Goal: Check status

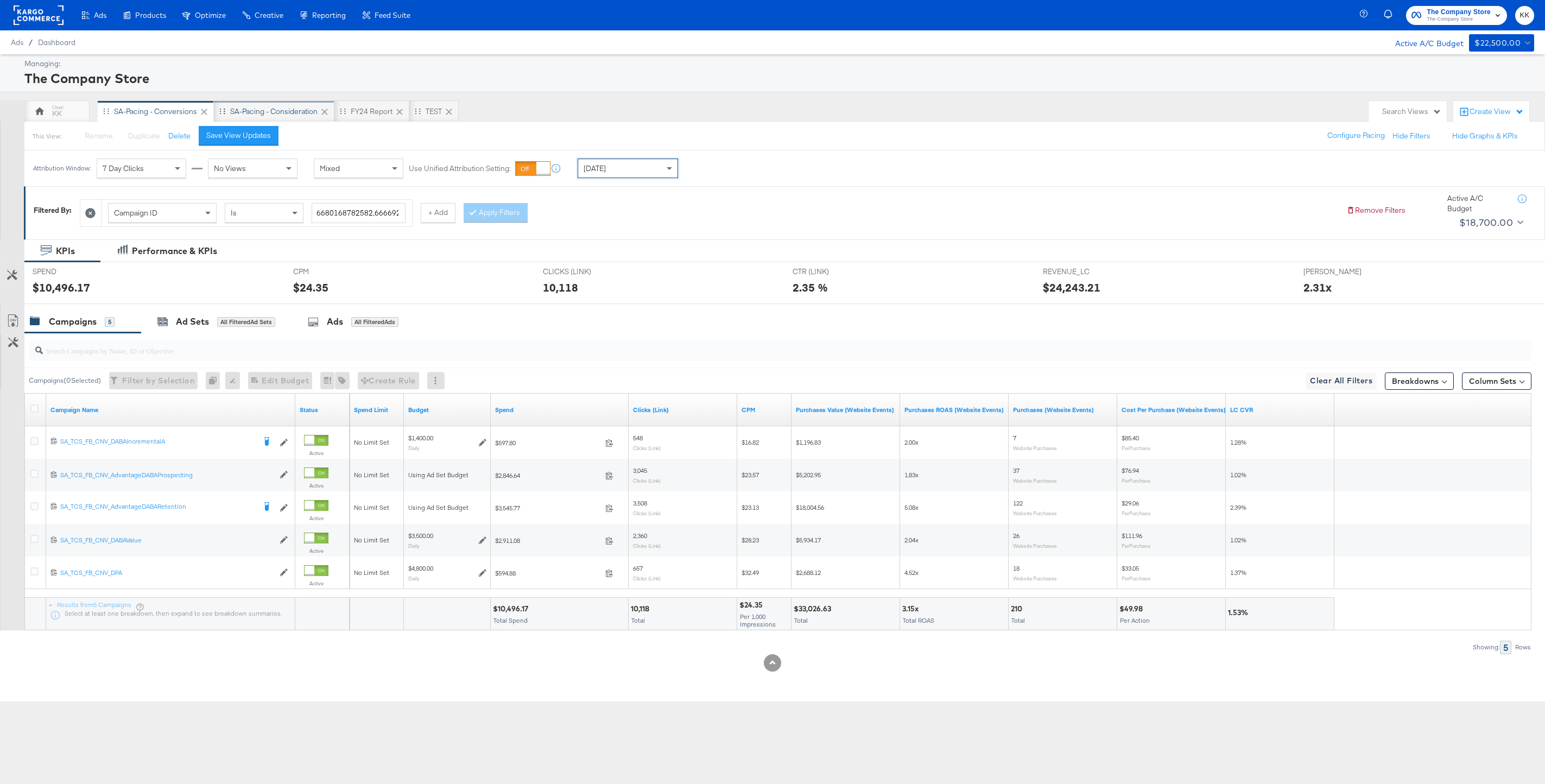
click at [271, 105] on div "SA-Pacing - Consideration" at bounding box center [274, 111] width 121 height 22
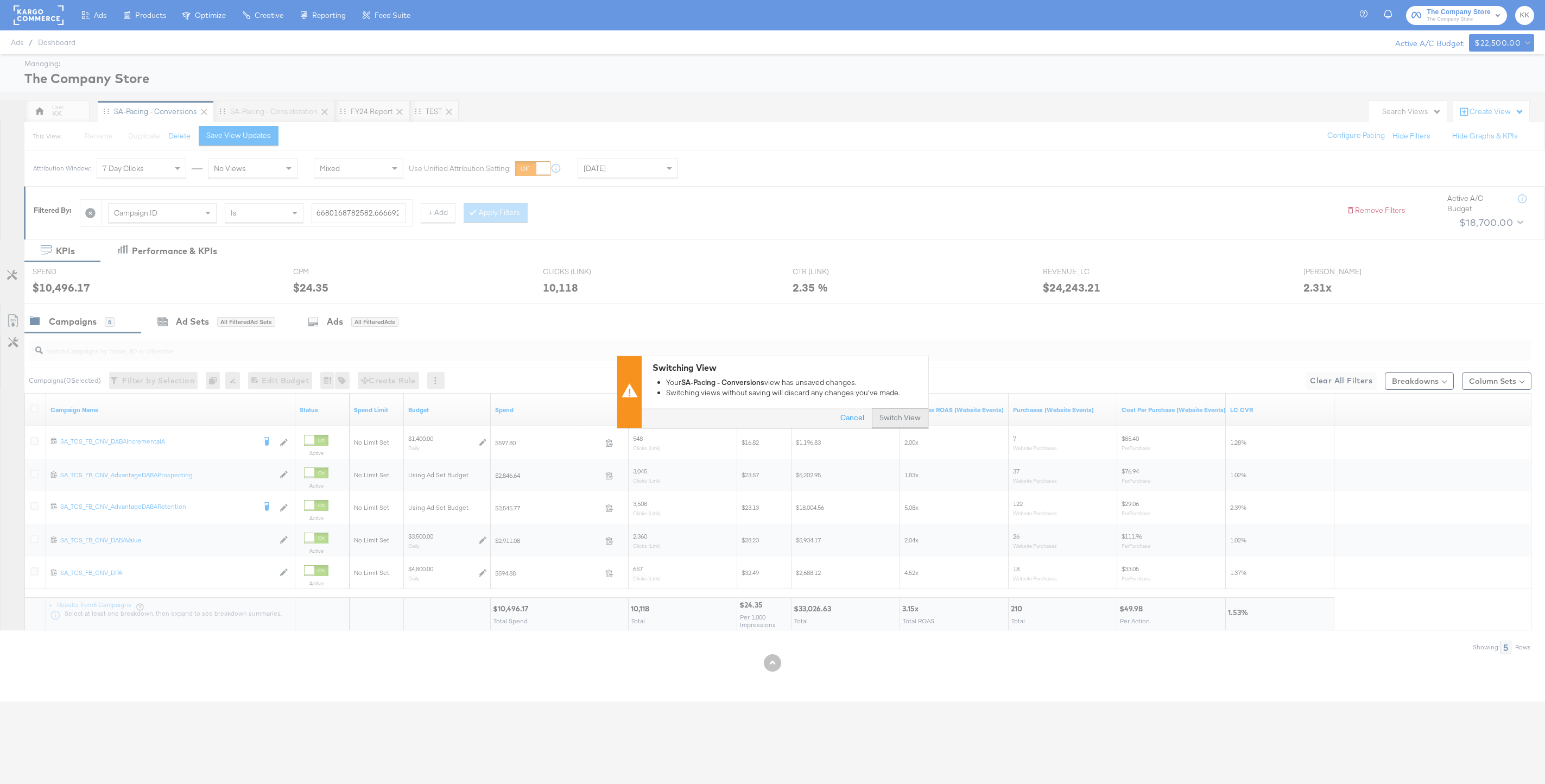
click at [898, 421] on button "Switch View" at bounding box center [900, 418] width 57 height 20
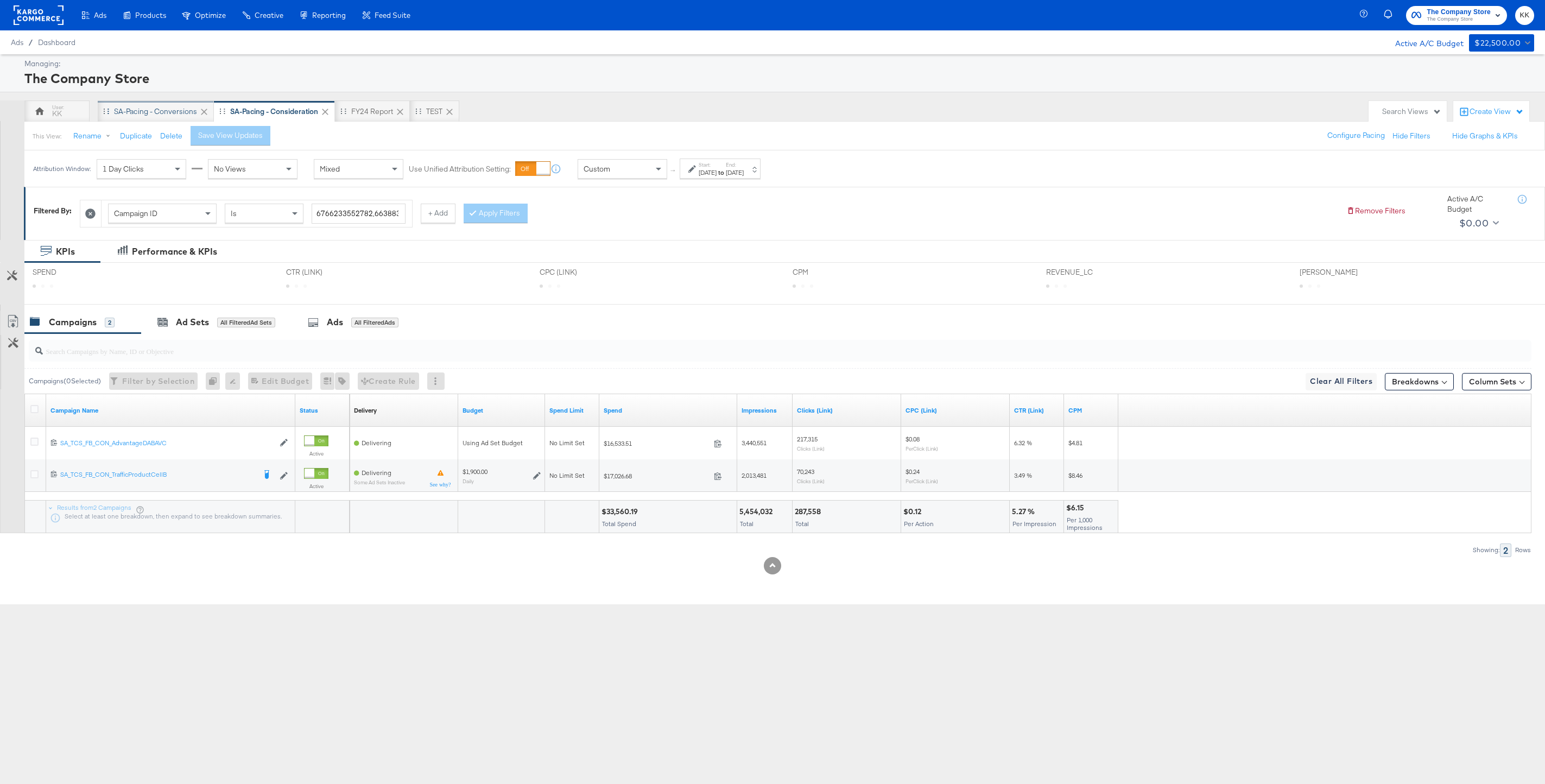
click at [168, 113] on div "SA-Pacing - Conversions" at bounding box center [155, 111] width 83 height 10
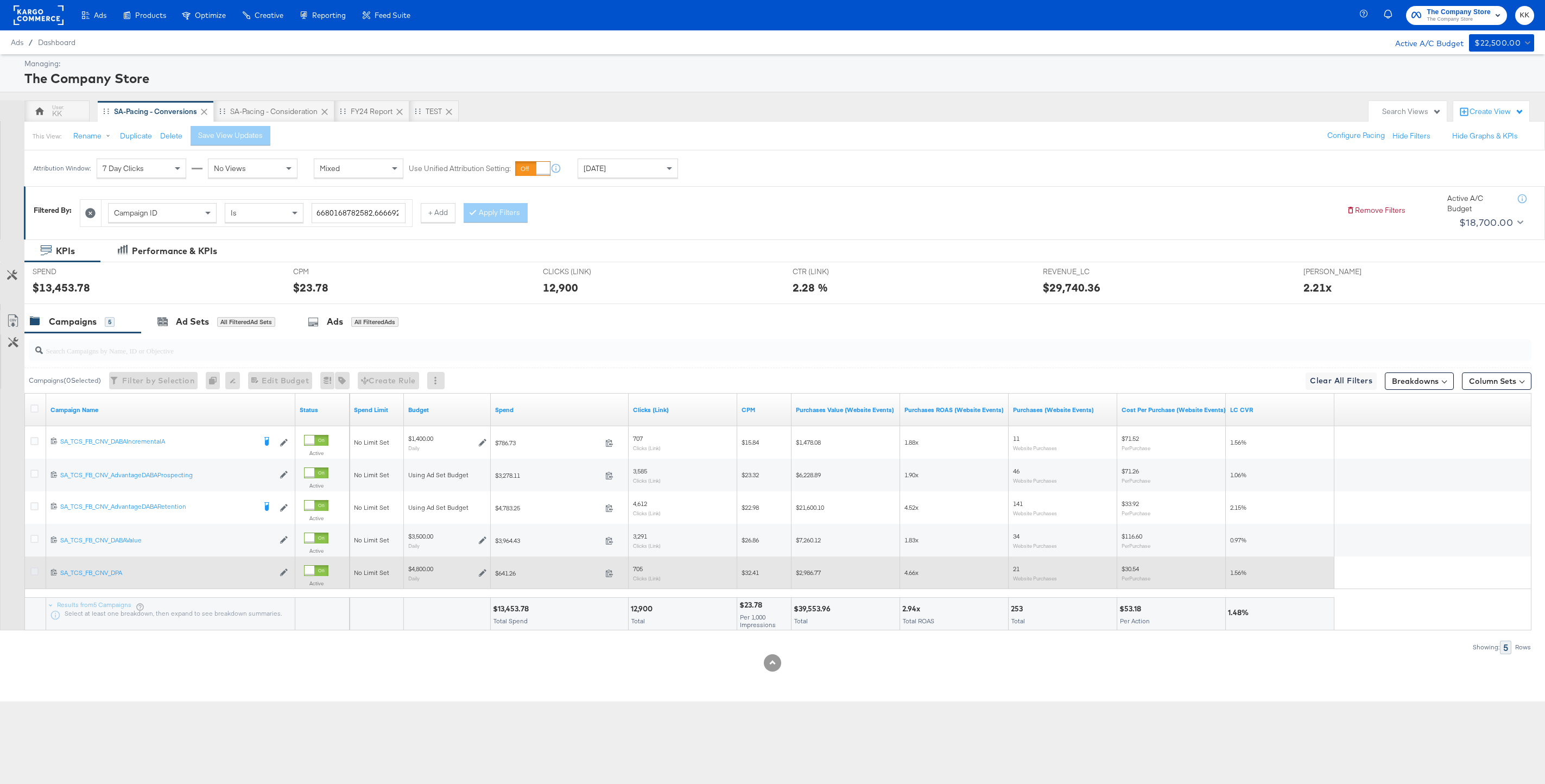
click at [31, 568] on icon at bounding box center [35, 571] width 8 height 8
click at [0, 0] on input "checkbox" at bounding box center [0, 0] width 0 height 0
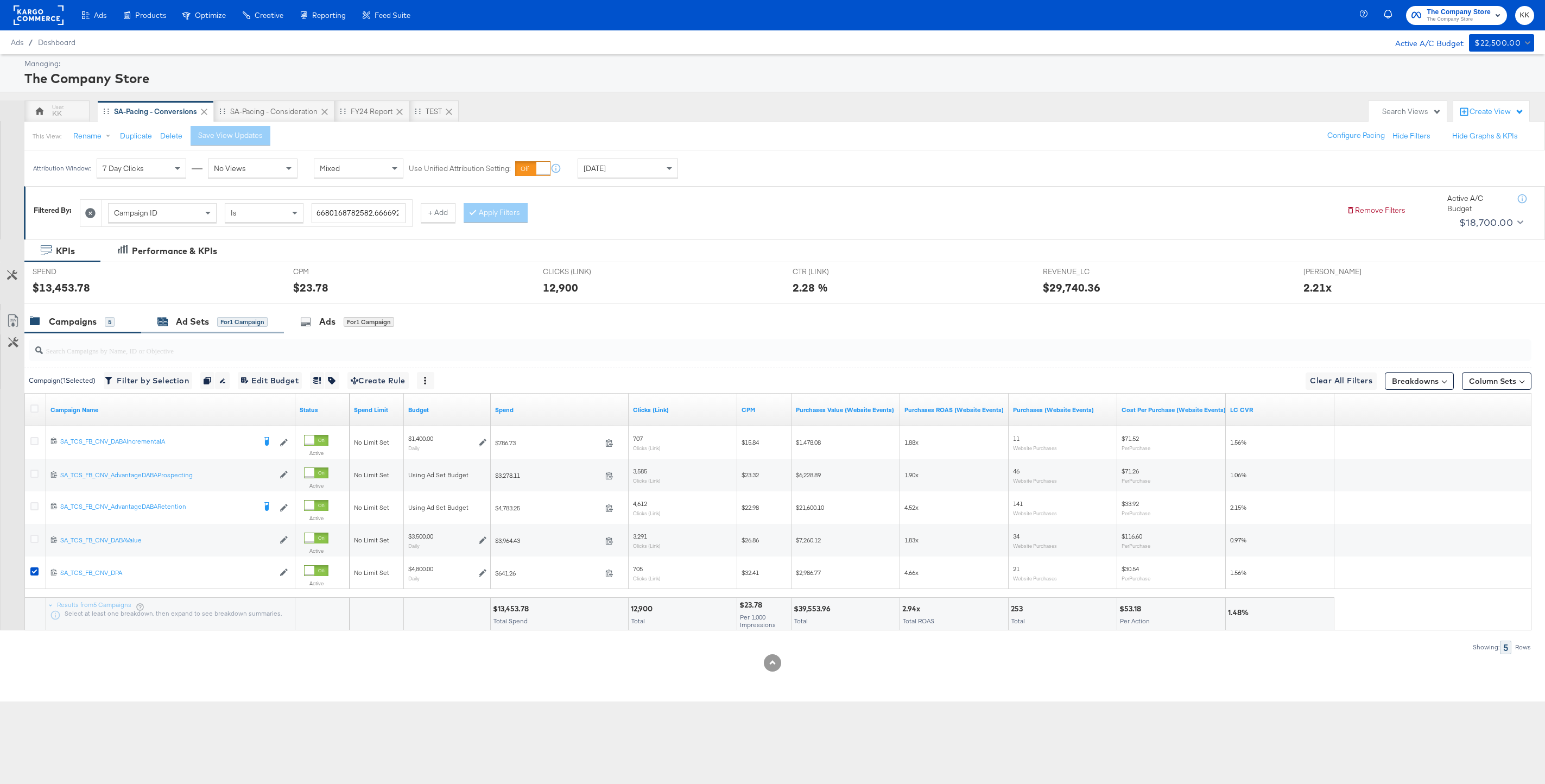
click at [226, 323] on div "for 1 Campaign" at bounding box center [242, 321] width 50 height 10
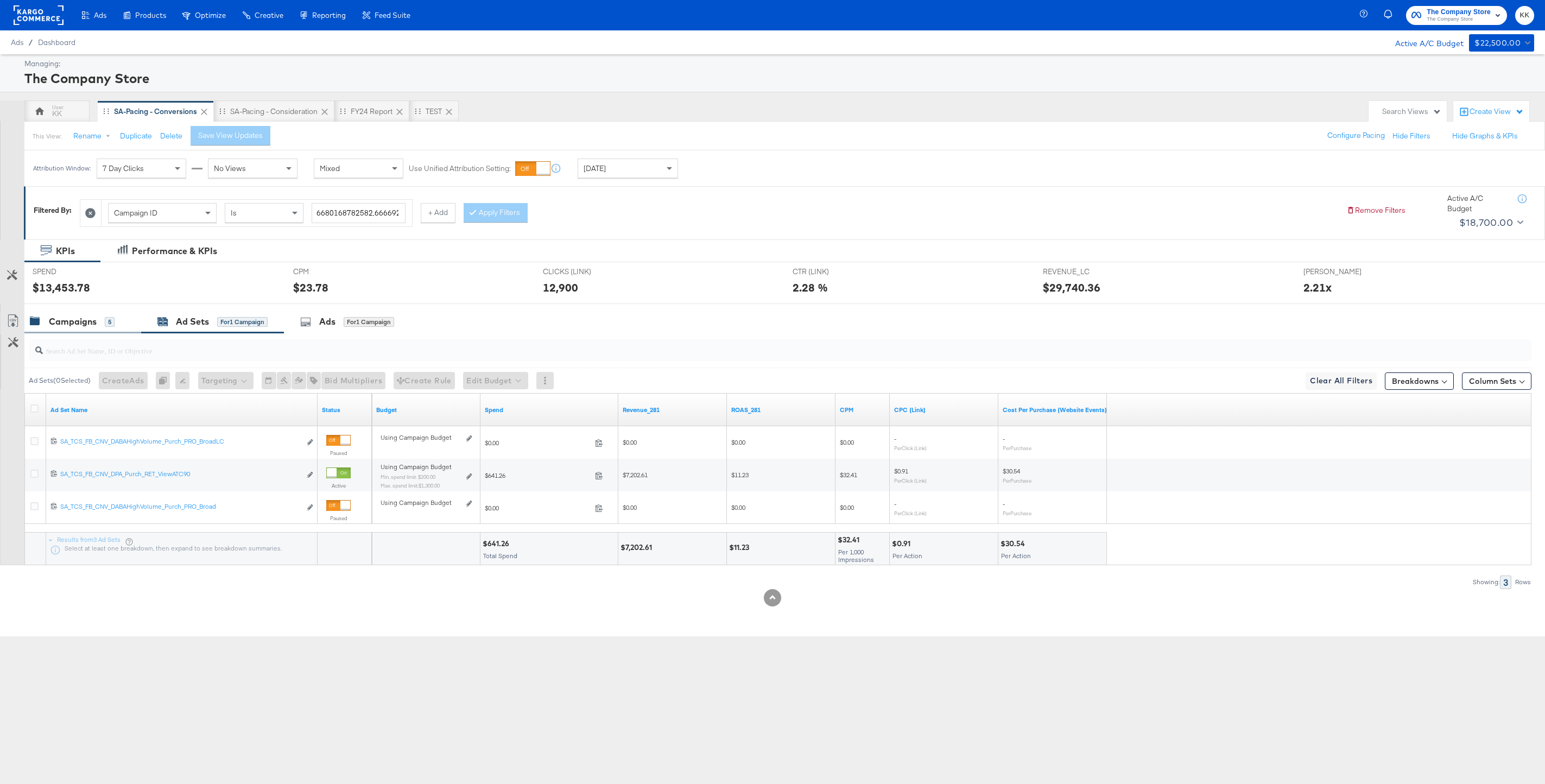
click at [72, 321] on div "Campaigns" at bounding box center [72, 321] width 48 height 12
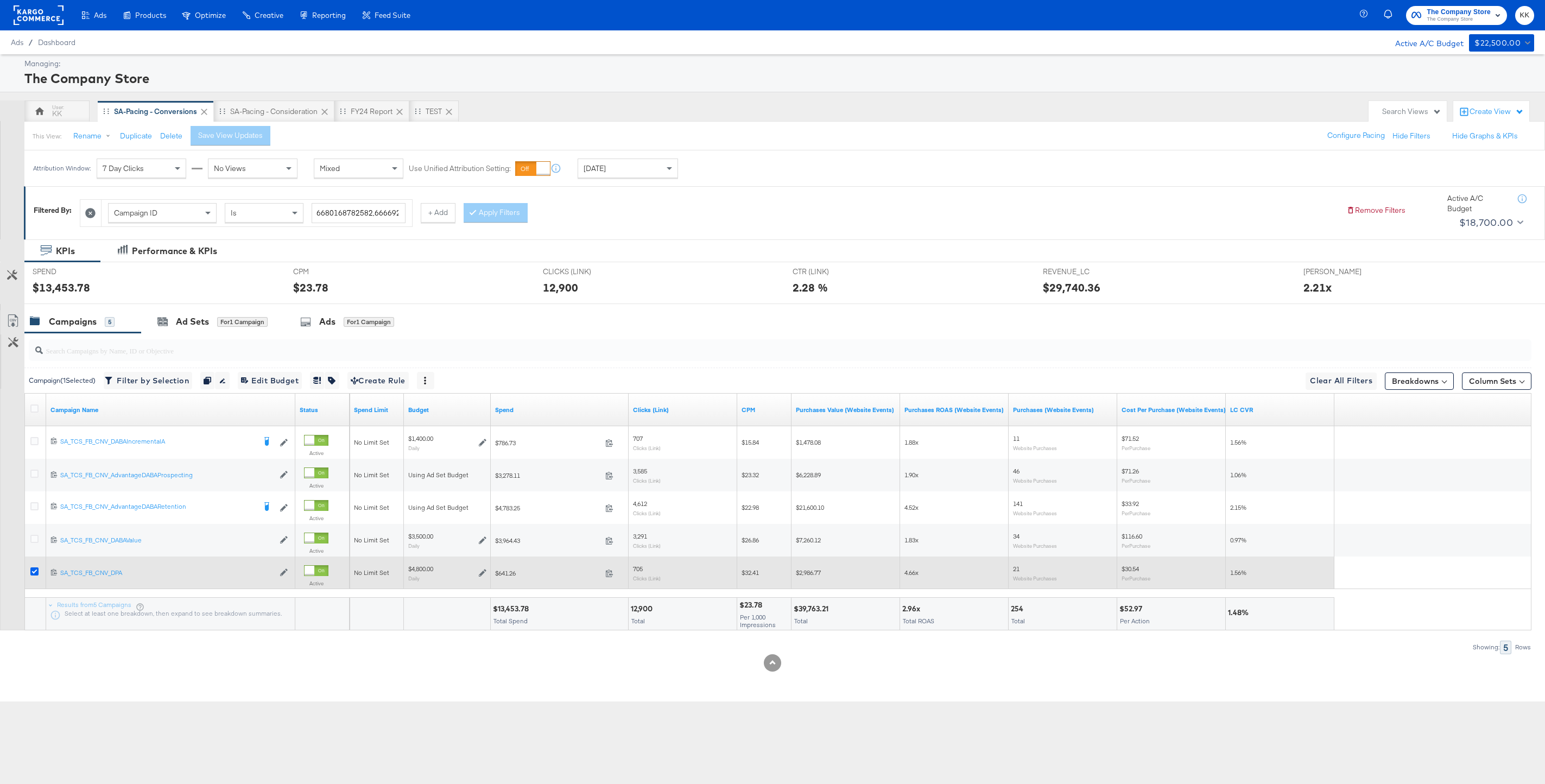
click at [35, 570] on icon at bounding box center [35, 571] width 8 height 8
click at [0, 0] on input "checkbox" at bounding box center [0, 0] width 0 height 0
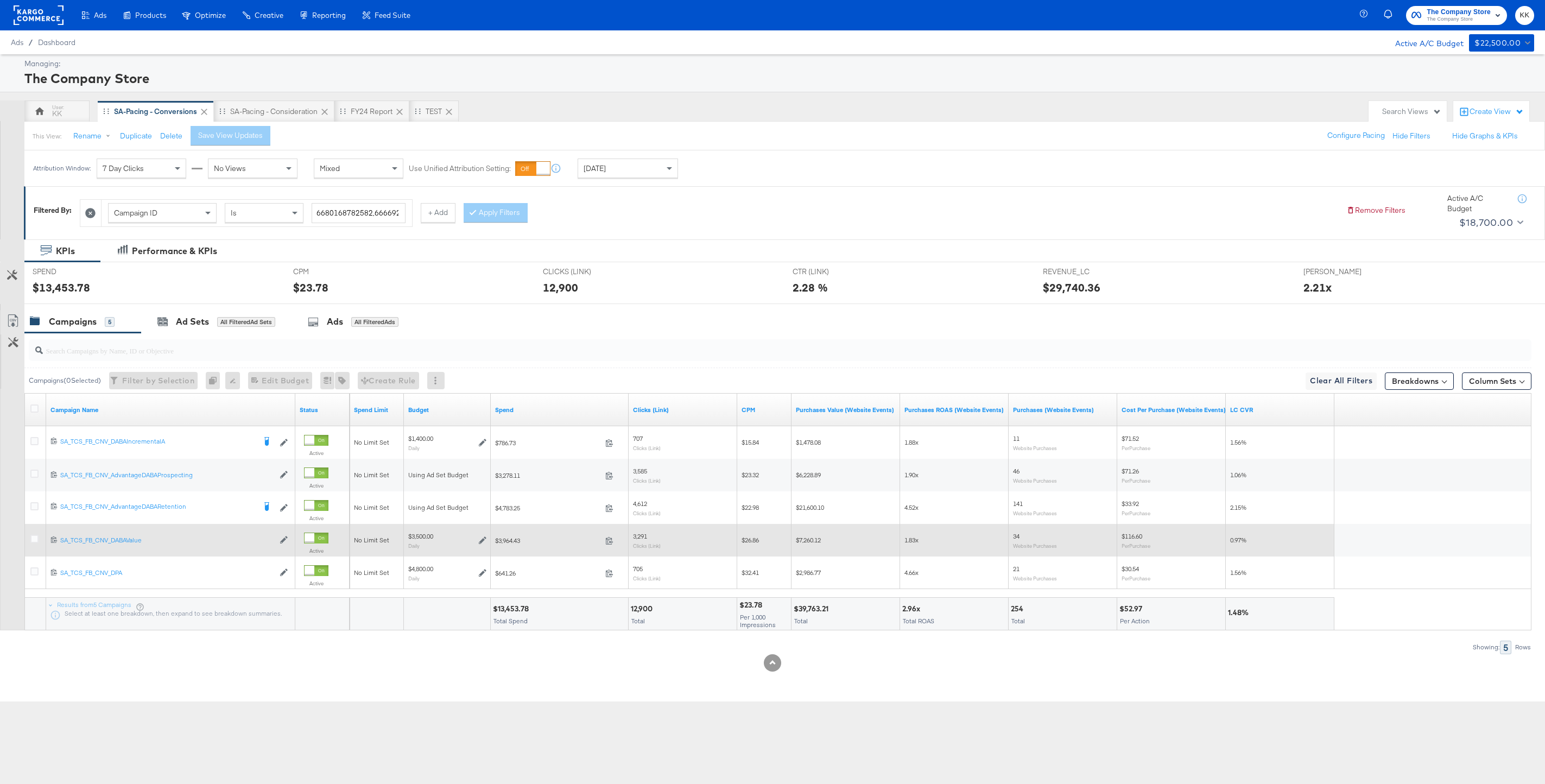
click at [35, 532] on div at bounding box center [36, 540] width 20 height 20
click at [35, 540] on icon at bounding box center [35, 538] width 8 height 8
click at [0, 0] on input "checkbox" at bounding box center [0, 0] width 0 height 0
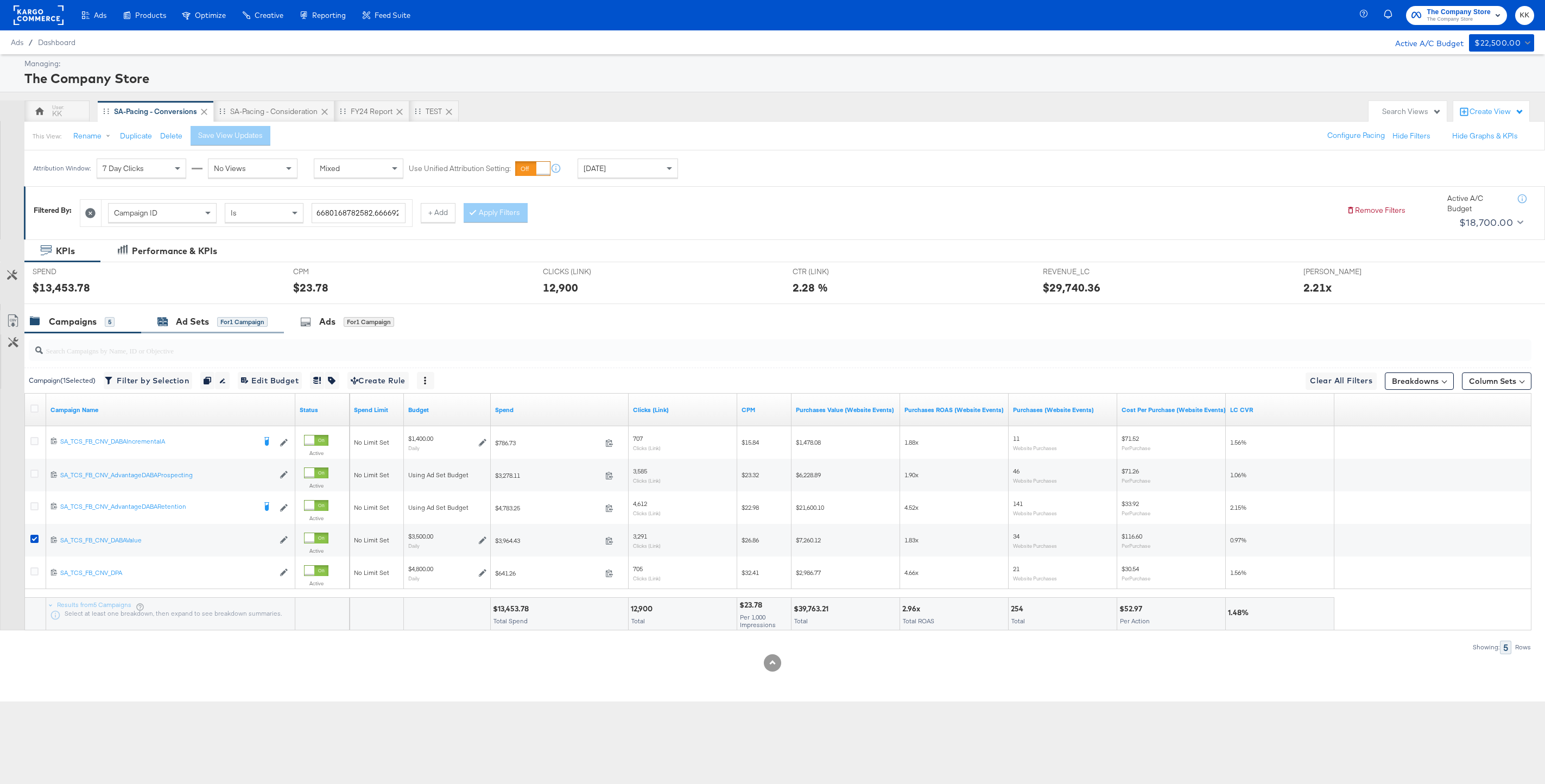
click at [183, 319] on div "Ad Sets" at bounding box center [192, 321] width 33 height 12
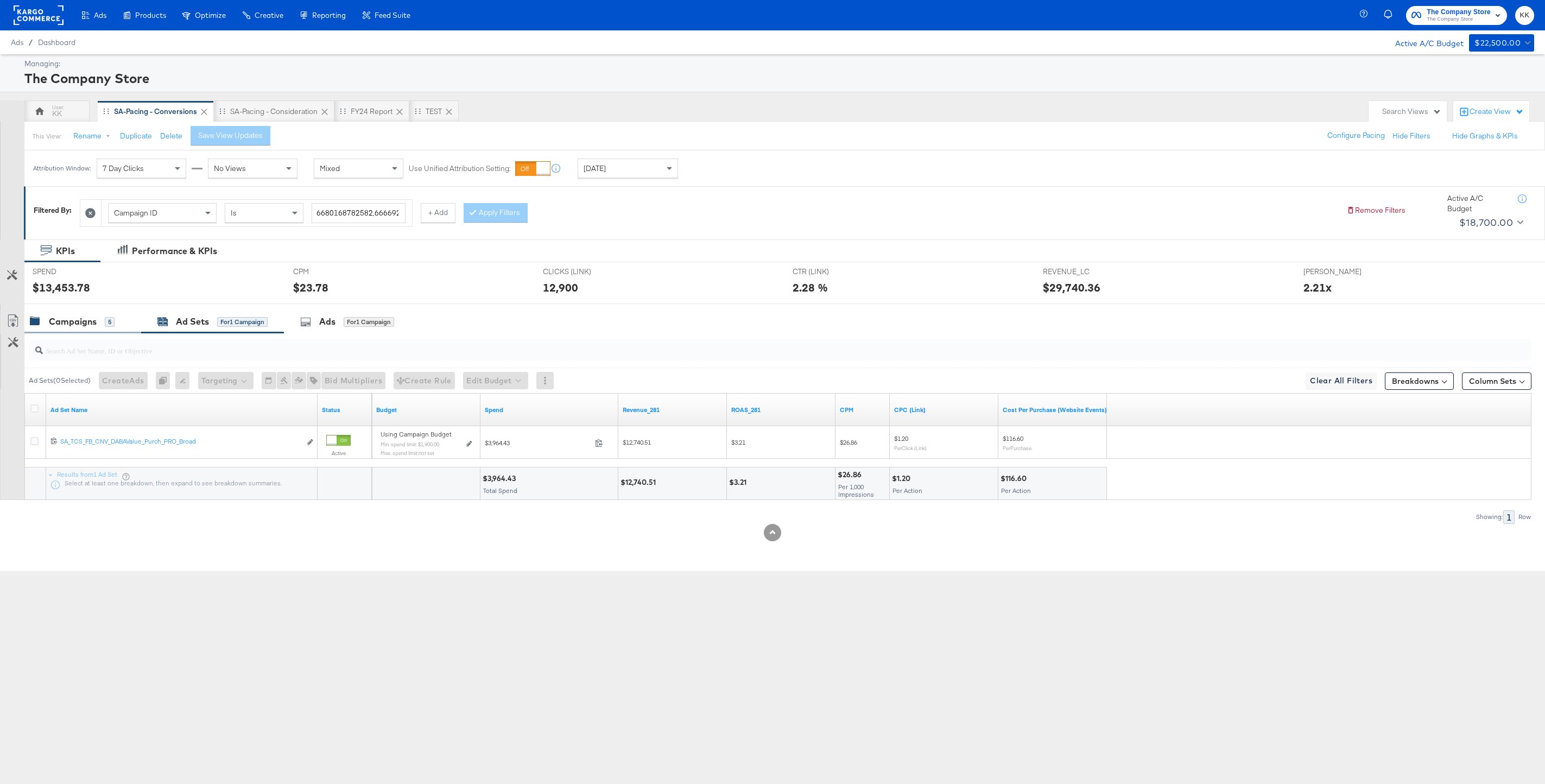
click at [85, 318] on div "Campaigns" at bounding box center [72, 321] width 48 height 12
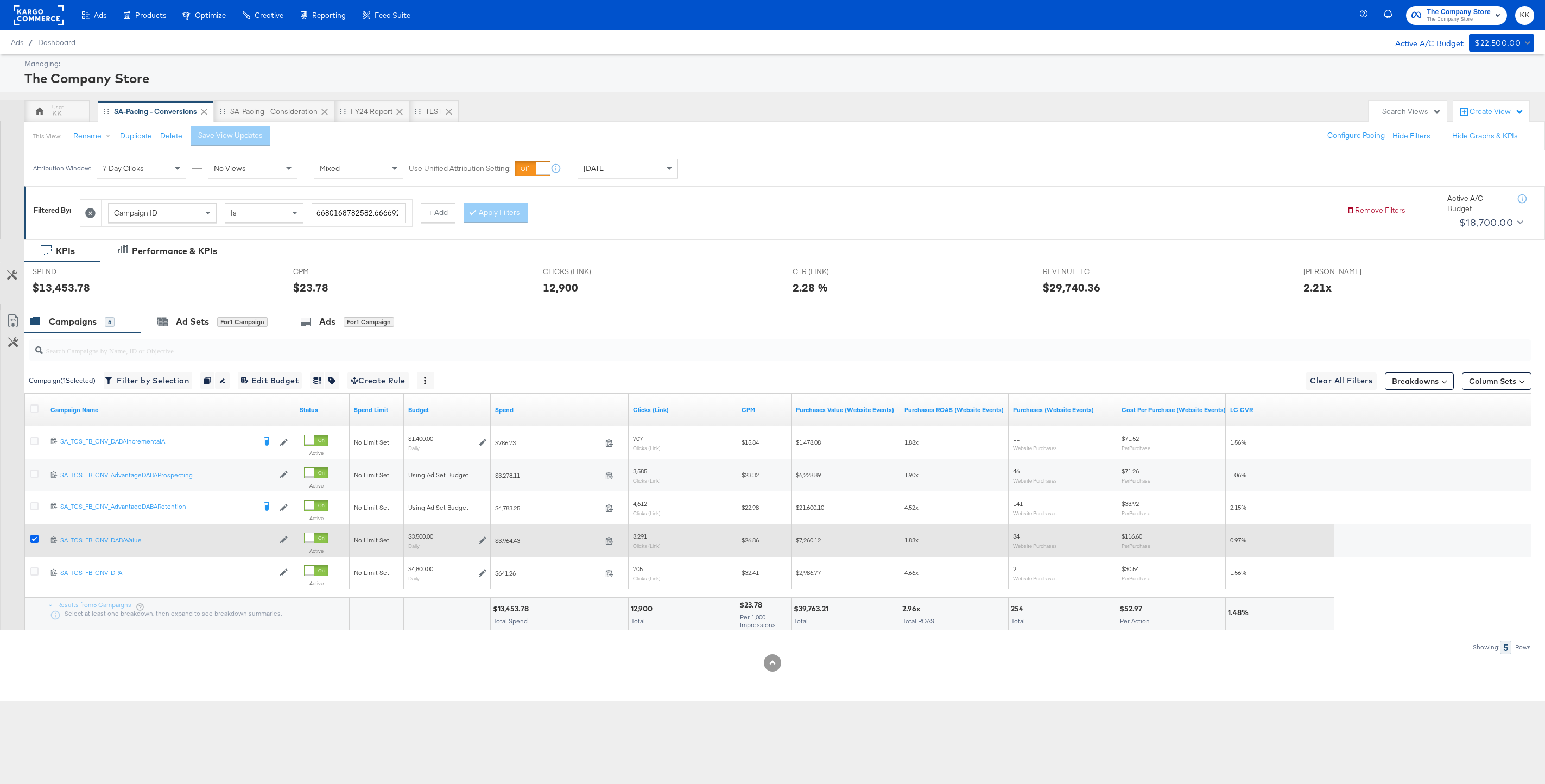
click at [35, 537] on icon at bounding box center [35, 538] width 8 height 8
click at [0, 0] on input "checkbox" at bounding box center [0, 0] width 0 height 0
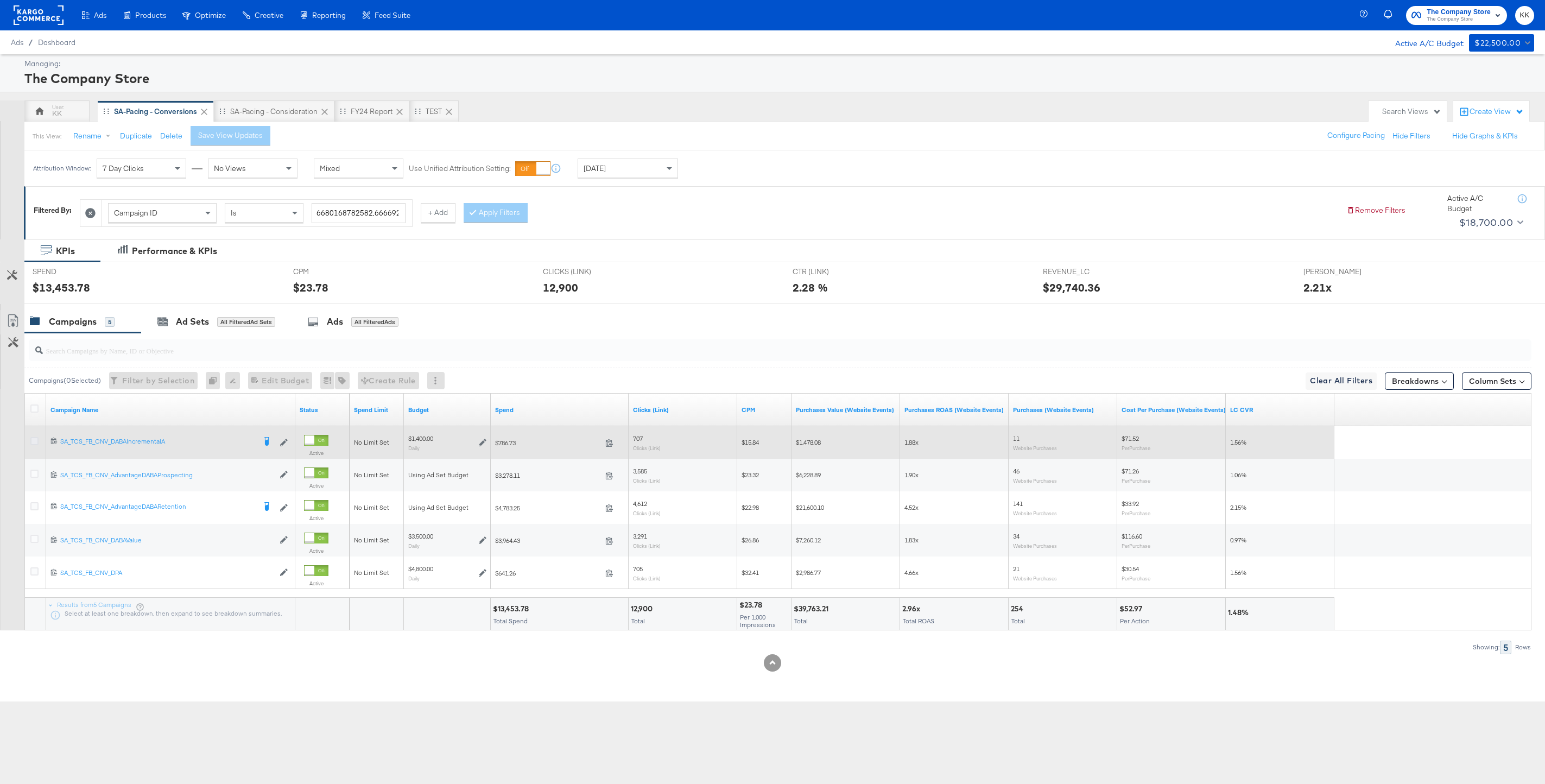
click at [34, 444] on icon at bounding box center [35, 441] width 8 height 8
click at [0, 0] on input "checkbox" at bounding box center [0, 0] width 0 height 0
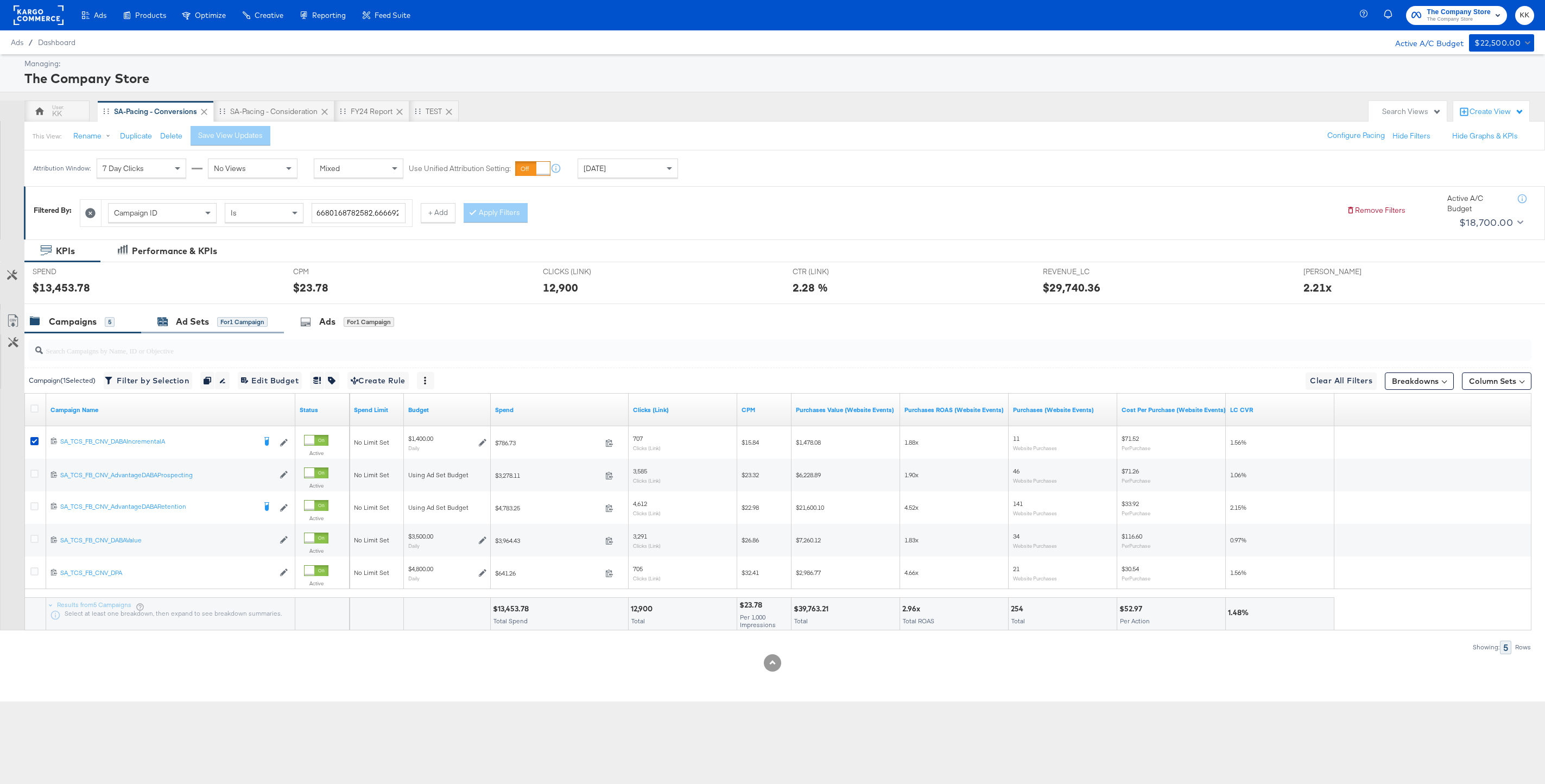
click at [174, 318] on div "Ad Sets for 1 Campaign" at bounding box center [213, 321] width 110 height 12
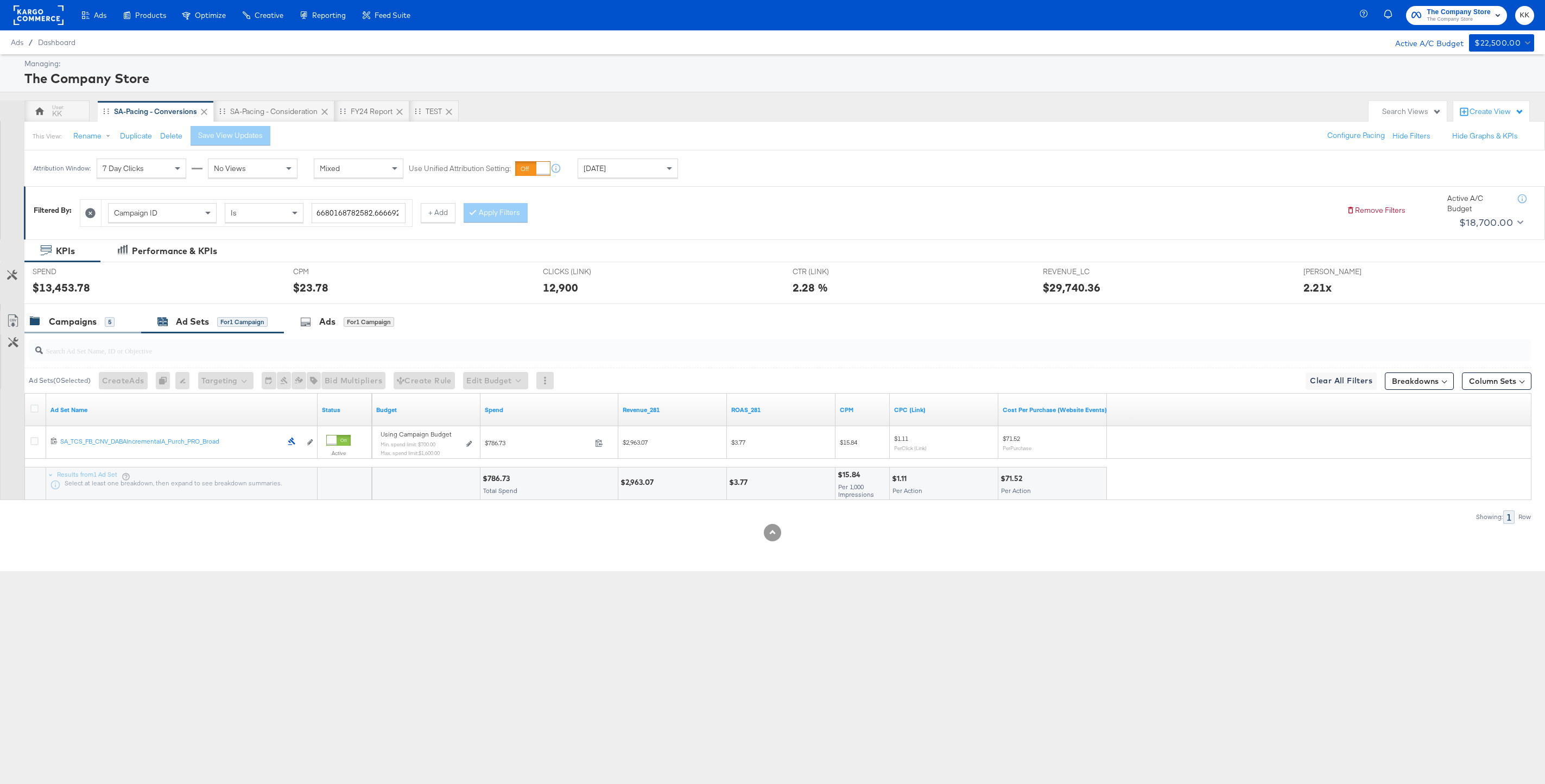
click at [111, 330] on div "Campaigns 5" at bounding box center [82, 322] width 117 height 23
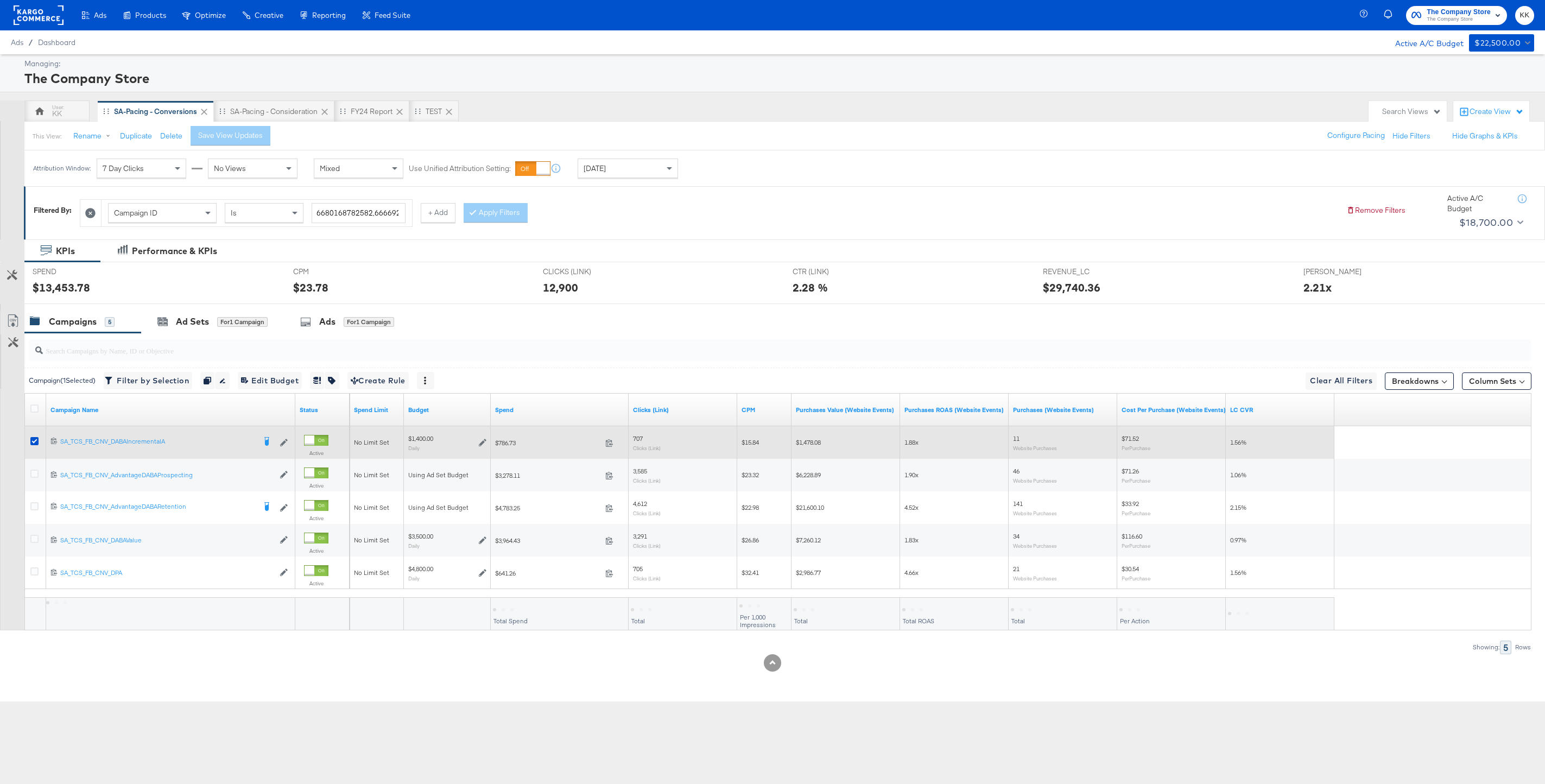
click at [36, 436] on div at bounding box center [36, 443] width 20 height 20
click at [33, 441] on icon at bounding box center [35, 441] width 8 height 8
click at [0, 0] on input "checkbox" at bounding box center [0, 0] width 0 height 0
